Goal: Contribute content: Contribute content

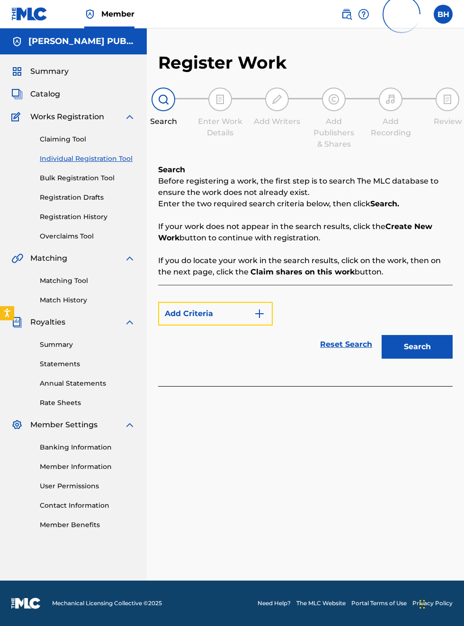
click at [210, 313] on button "Add Criteria" at bounding box center [215, 314] width 114 height 24
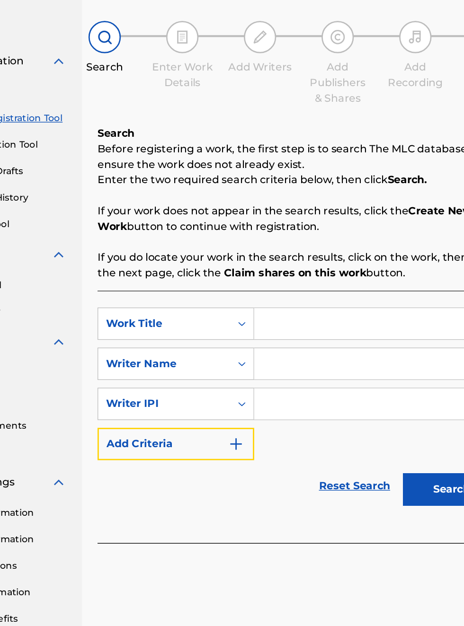
scroll to position [14, 0]
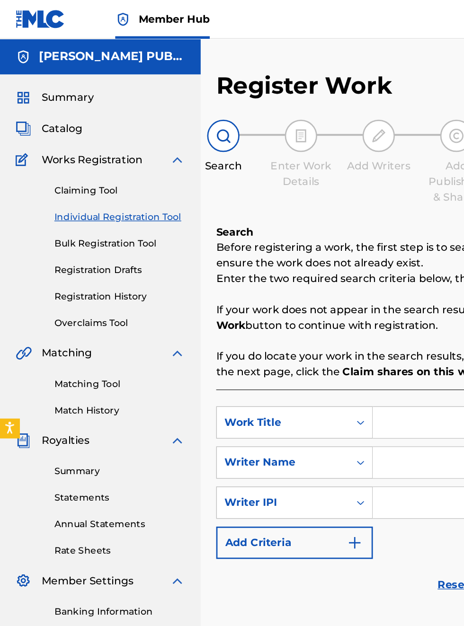
click at [59, 66] on span "Summary" at bounding box center [49, 71] width 38 height 11
click at [63, 67] on span "Summary" at bounding box center [49, 71] width 38 height 11
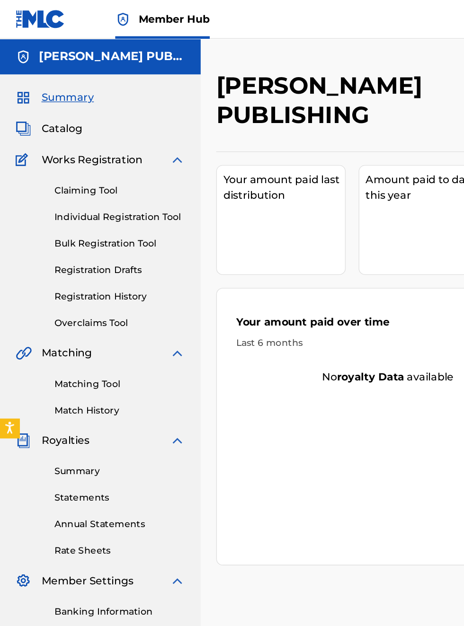
click at [50, 69] on span "Summary" at bounding box center [49, 71] width 38 height 11
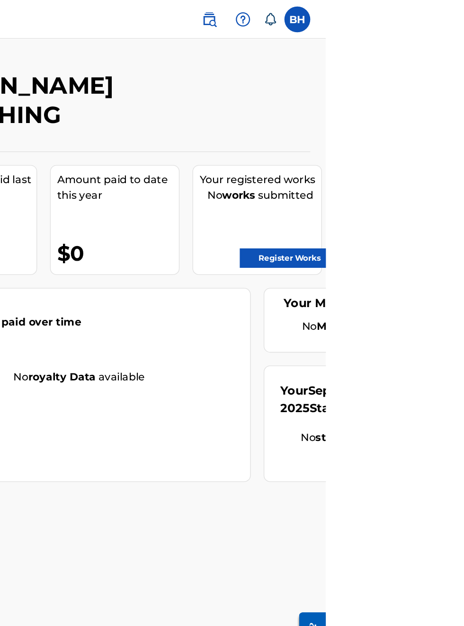
scroll to position [0, 225]
click at [429, 188] on link "Register Works" at bounding box center [437, 189] width 73 height 14
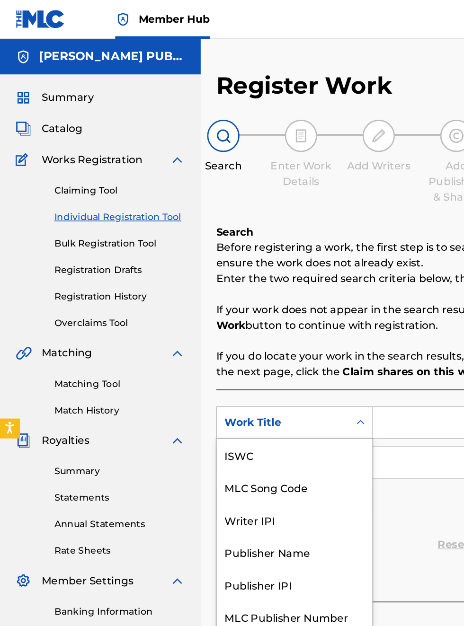
scroll to position [24, 0]
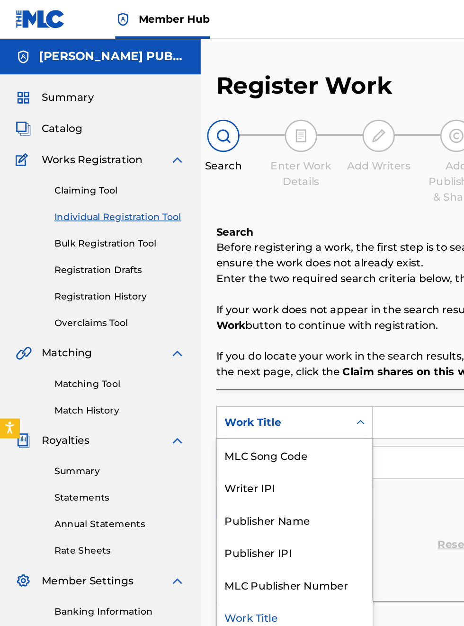
click at [207, 404] on div "Publisher IPI" at bounding box center [215, 404] width 114 height 24
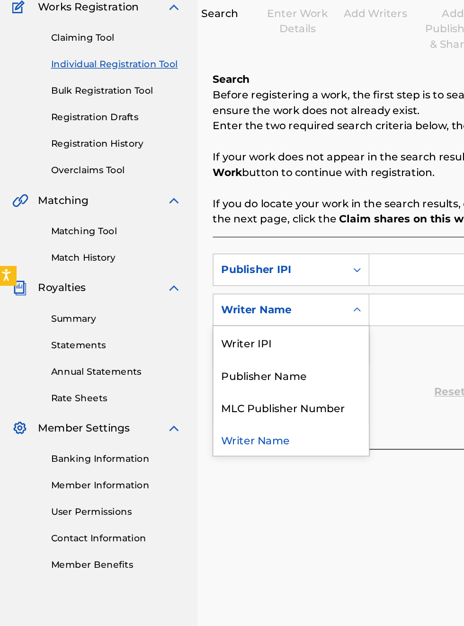
scroll to position [112, 2]
click at [219, 391] on div "Publisher Name" at bounding box center [215, 386] width 114 height 24
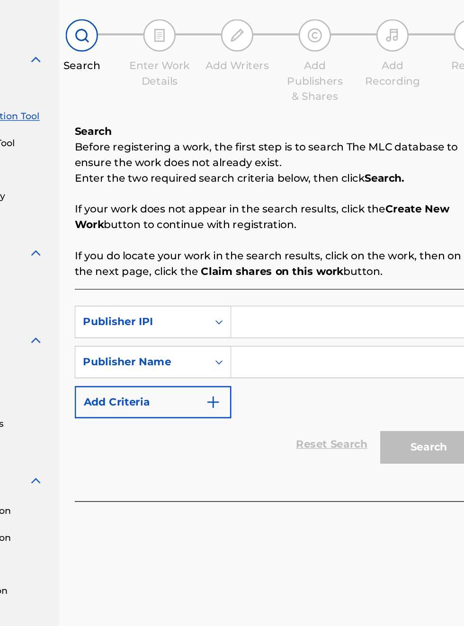
scroll to position [73, 103]
click at [291, 307] on input "Search Form" at bounding box center [361, 309] width 179 height 23
type input "00340604990"
click at [329, 340] on input "Search Form" at bounding box center [361, 338] width 179 height 23
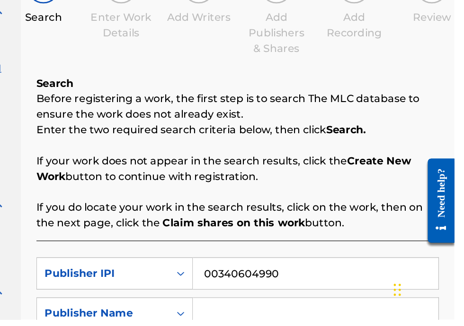
scroll to position [92, 131]
type input "O"
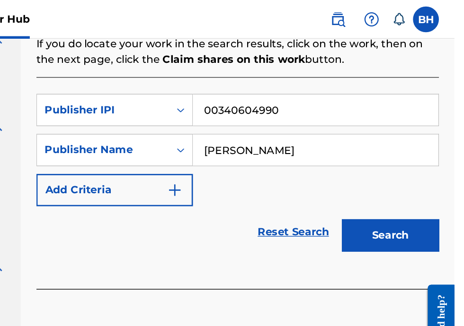
scroll to position [225, 0]
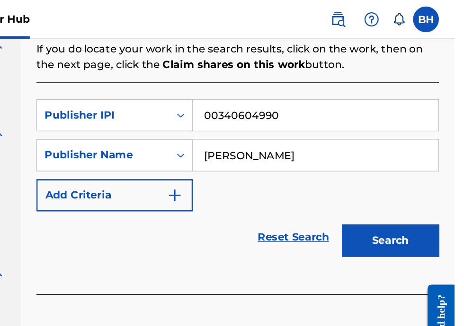
type input "[PERSON_NAME]"
click at [429, 175] on button "Search" at bounding box center [416, 176] width 71 height 24
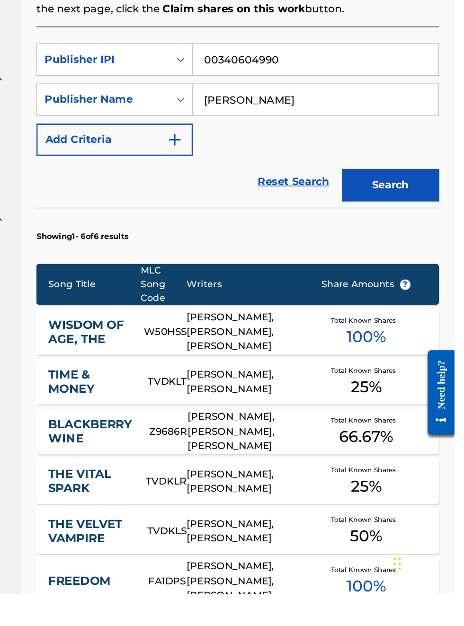
scroll to position [0, 0]
